Goal: Task Accomplishment & Management: Complete application form

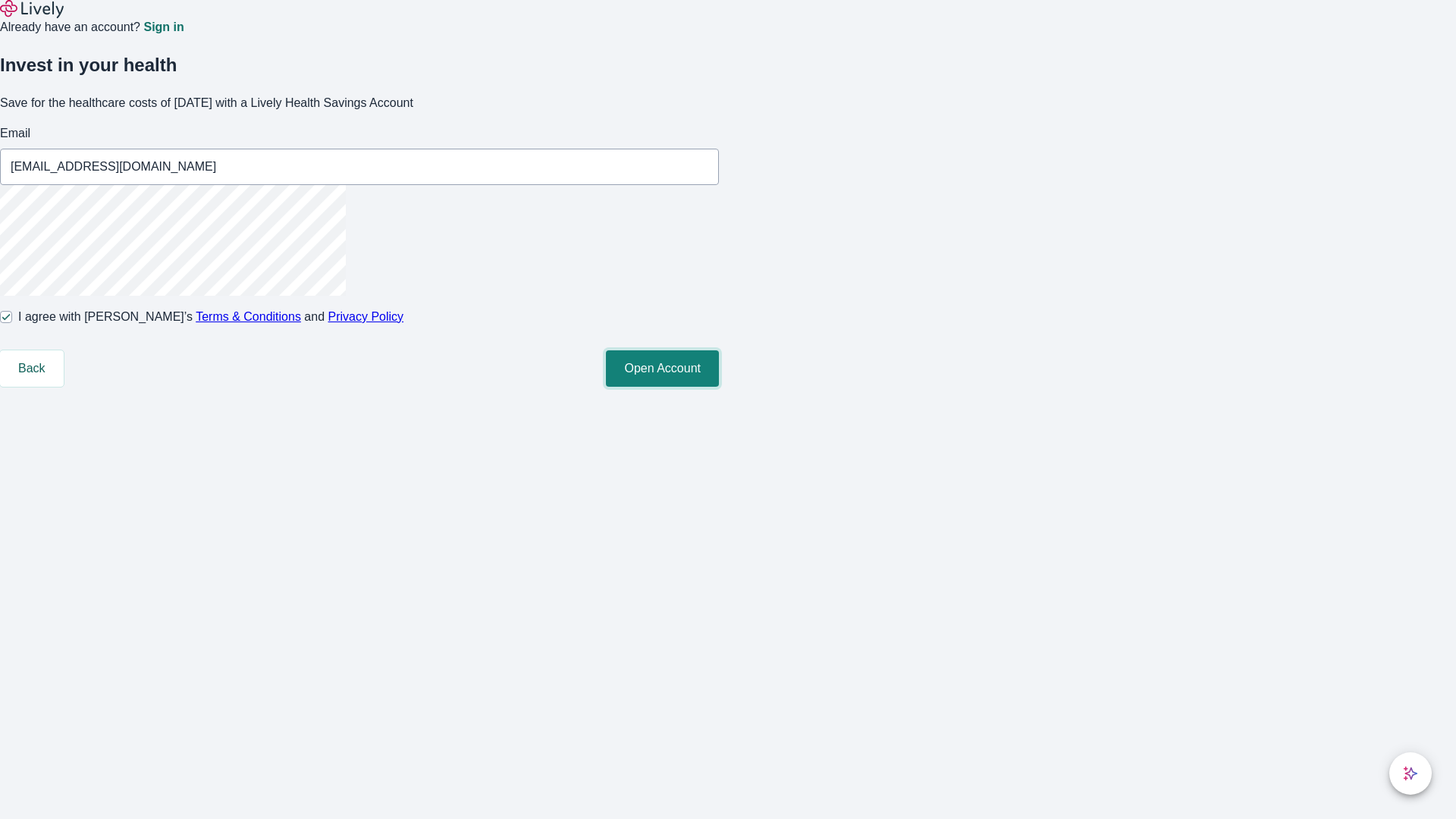
click at [719, 387] on button "Open Account" at bounding box center [662, 368] width 113 height 36
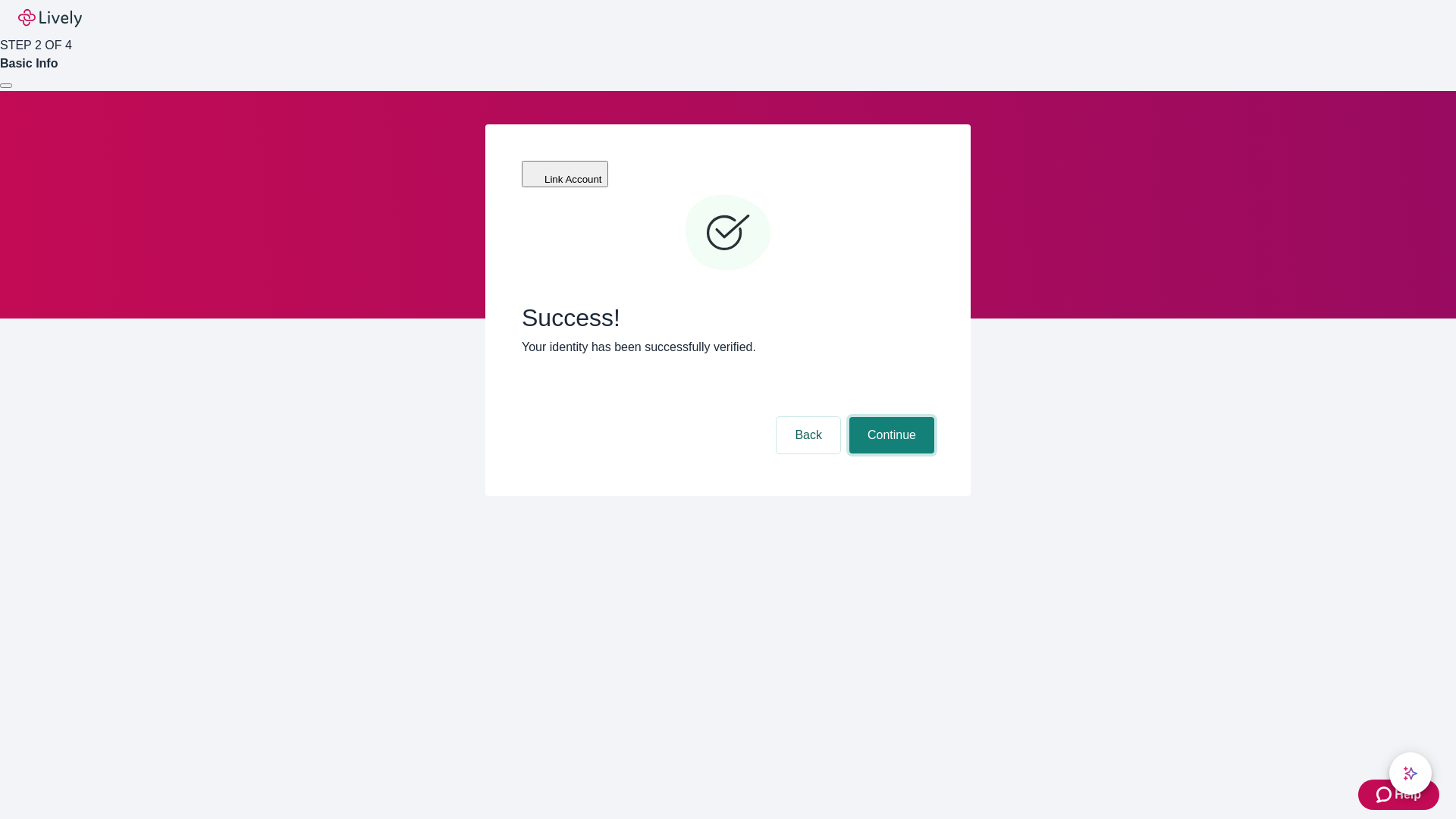
click at [889, 417] on button "Continue" at bounding box center [892, 435] width 85 height 36
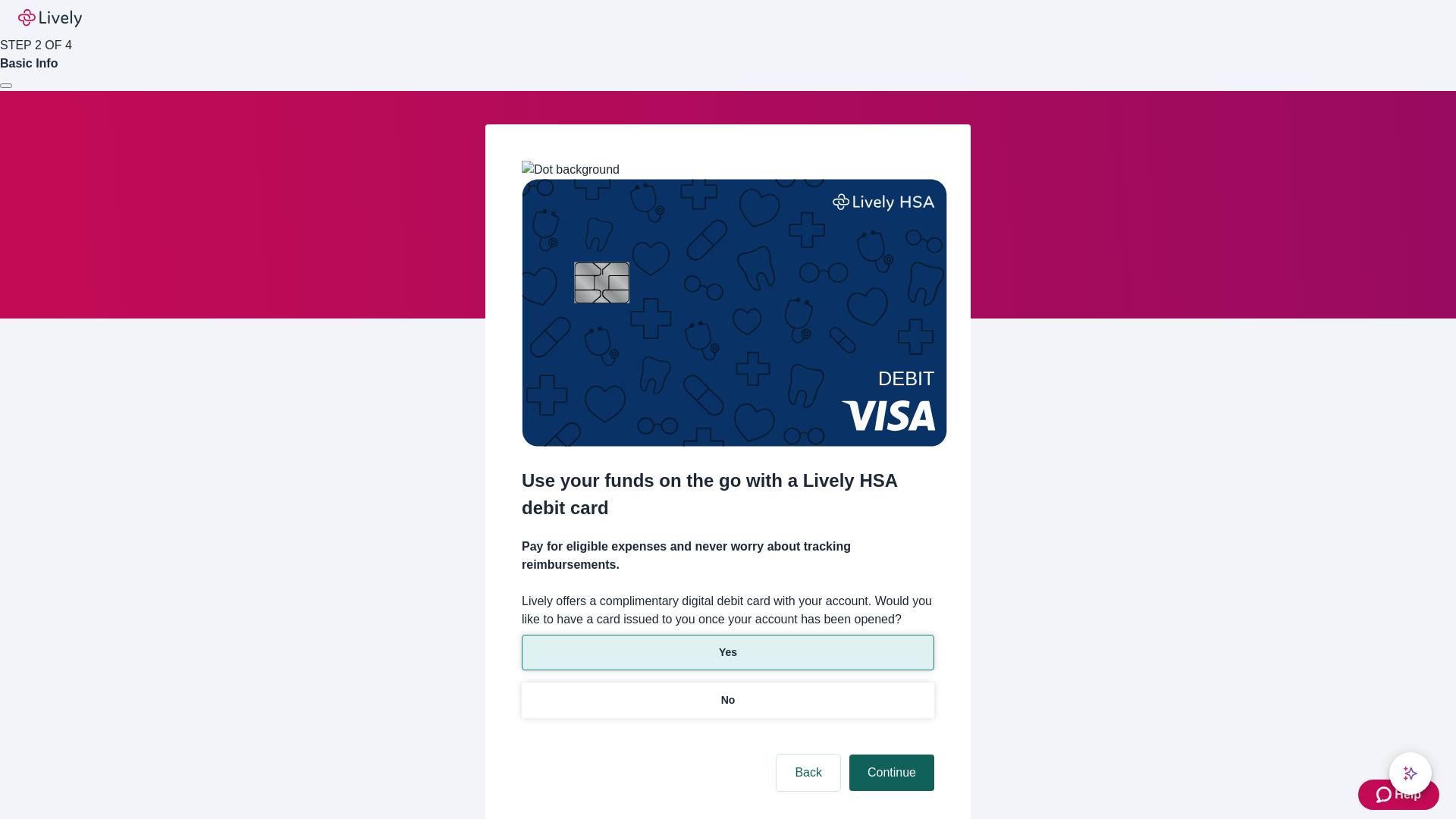
click at [727, 644] on p "Yes" at bounding box center [728, 652] width 18 height 16
click at [889, 754] on button "Continue" at bounding box center [892, 772] width 85 height 36
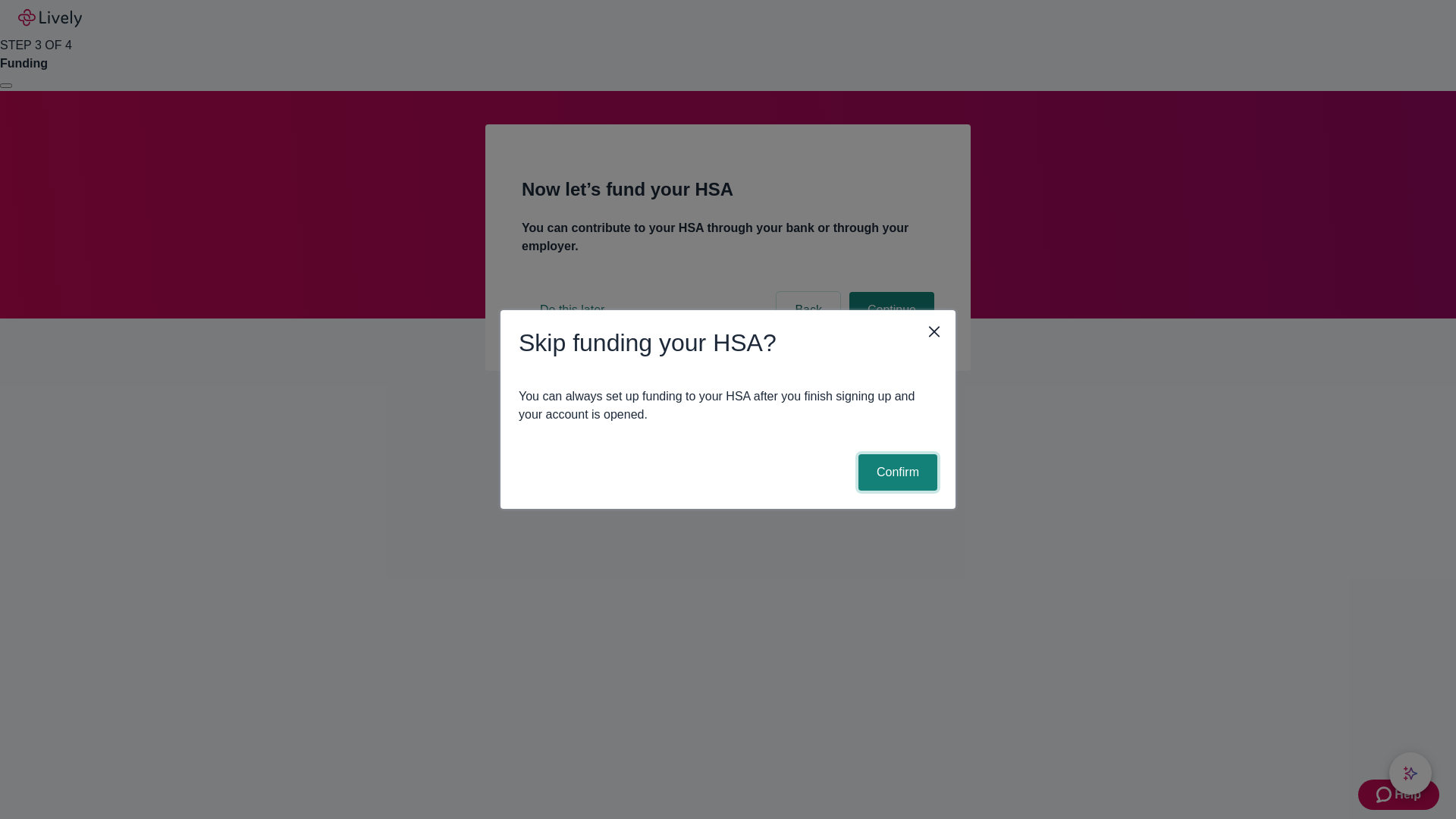
click at [896, 472] on button "Confirm" at bounding box center [897, 472] width 79 height 36
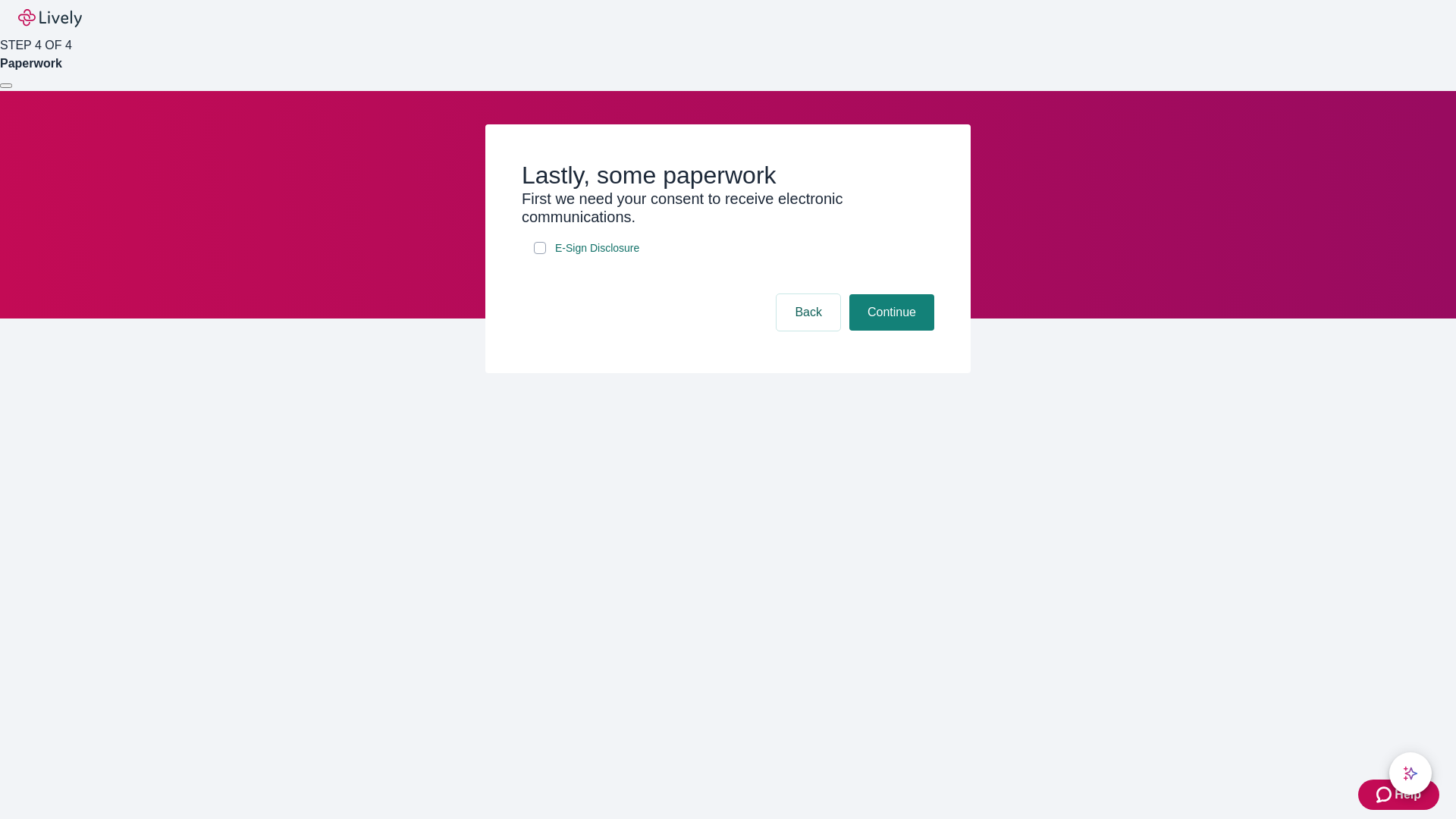
click at [539, 254] on input "E-Sign Disclosure" at bounding box center [539, 247] width 12 height 12
checkbox input "true"
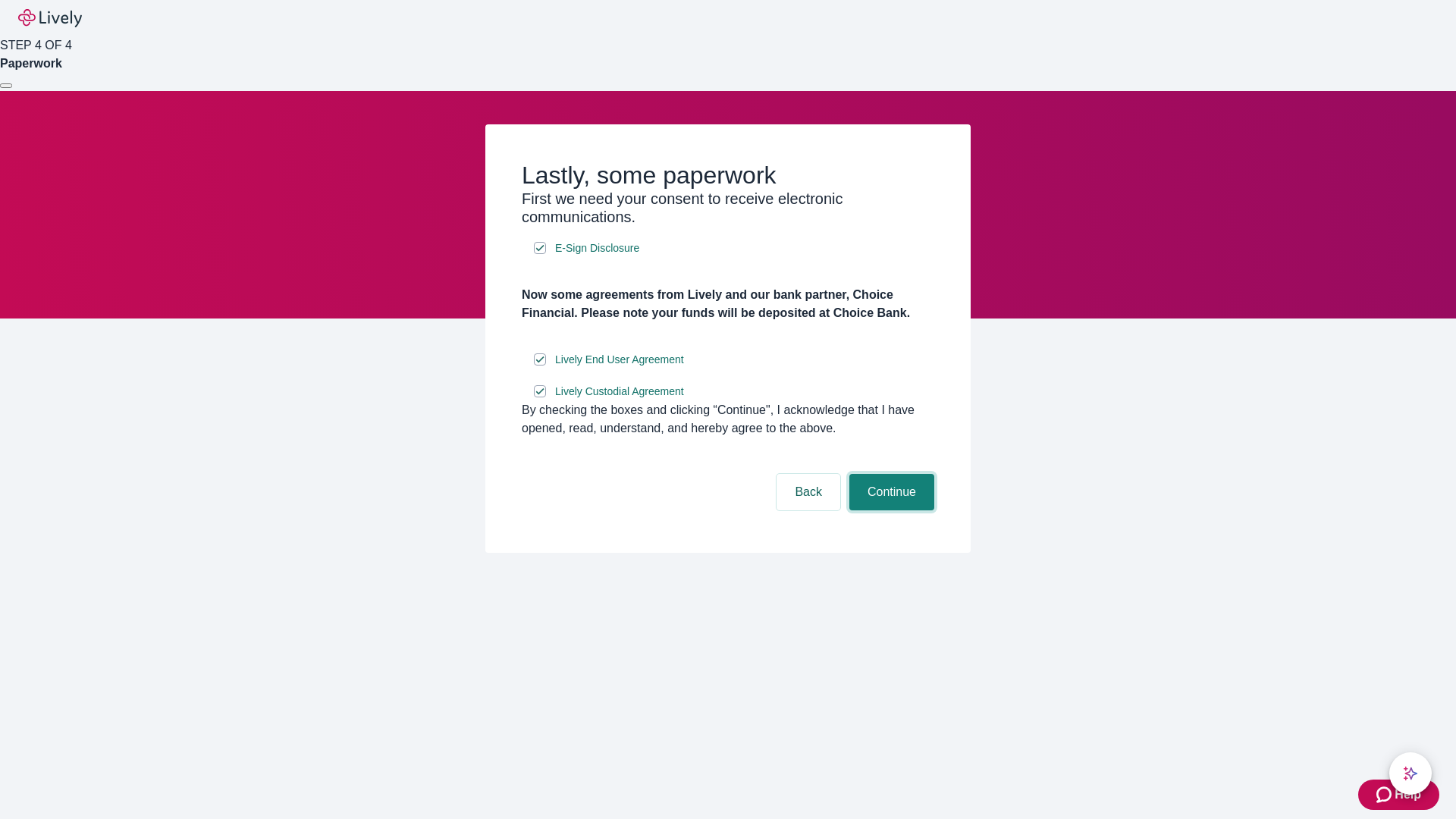
click at [889, 510] on button "Continue" at bounding box center [892, 492] width 85 height 36
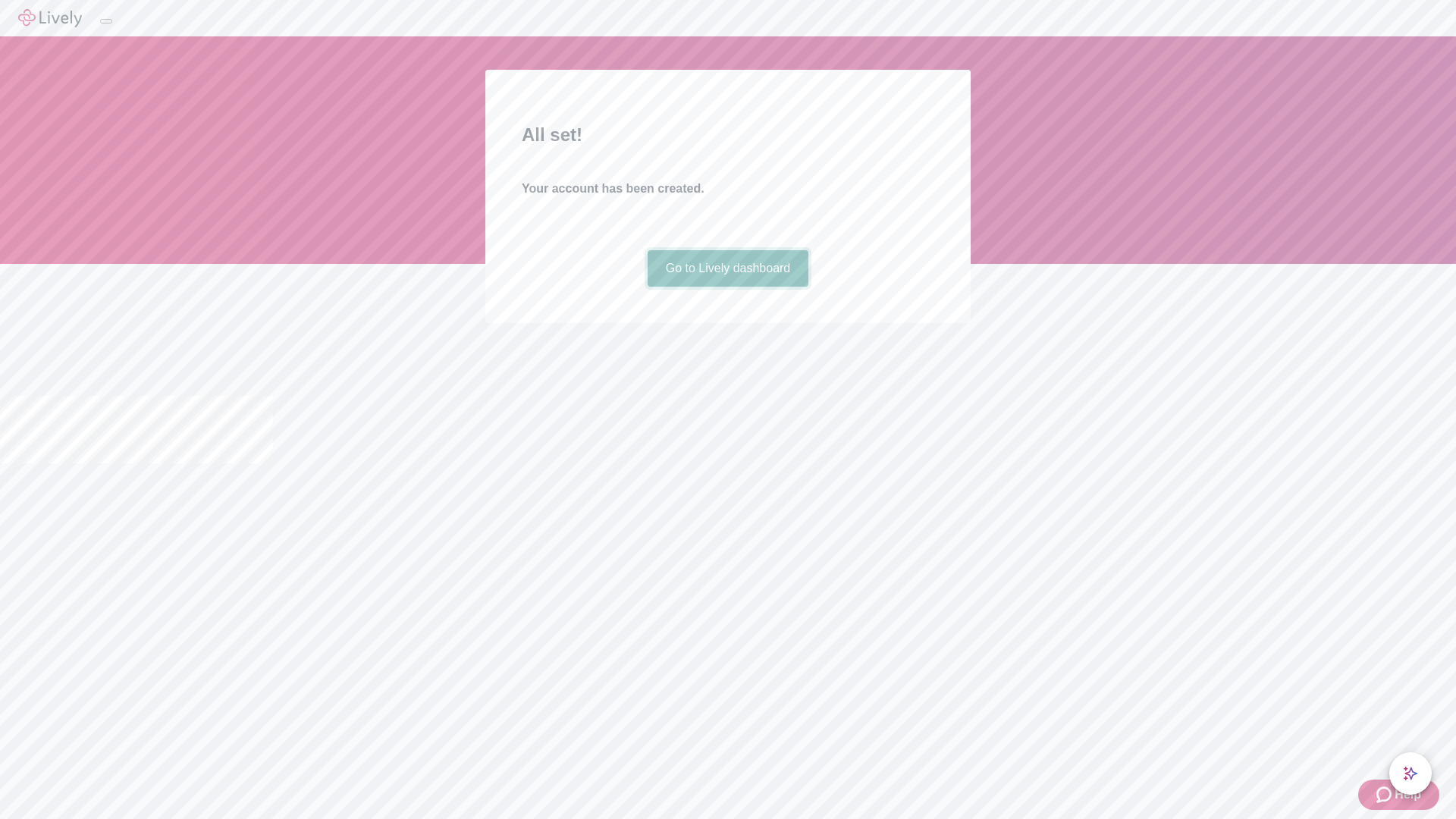
click at [727, 287] on link "Go to Lively dashboard" at bounding box center [728, 268] width 162 height 36
